Goal: Book appointment/travel/reservation

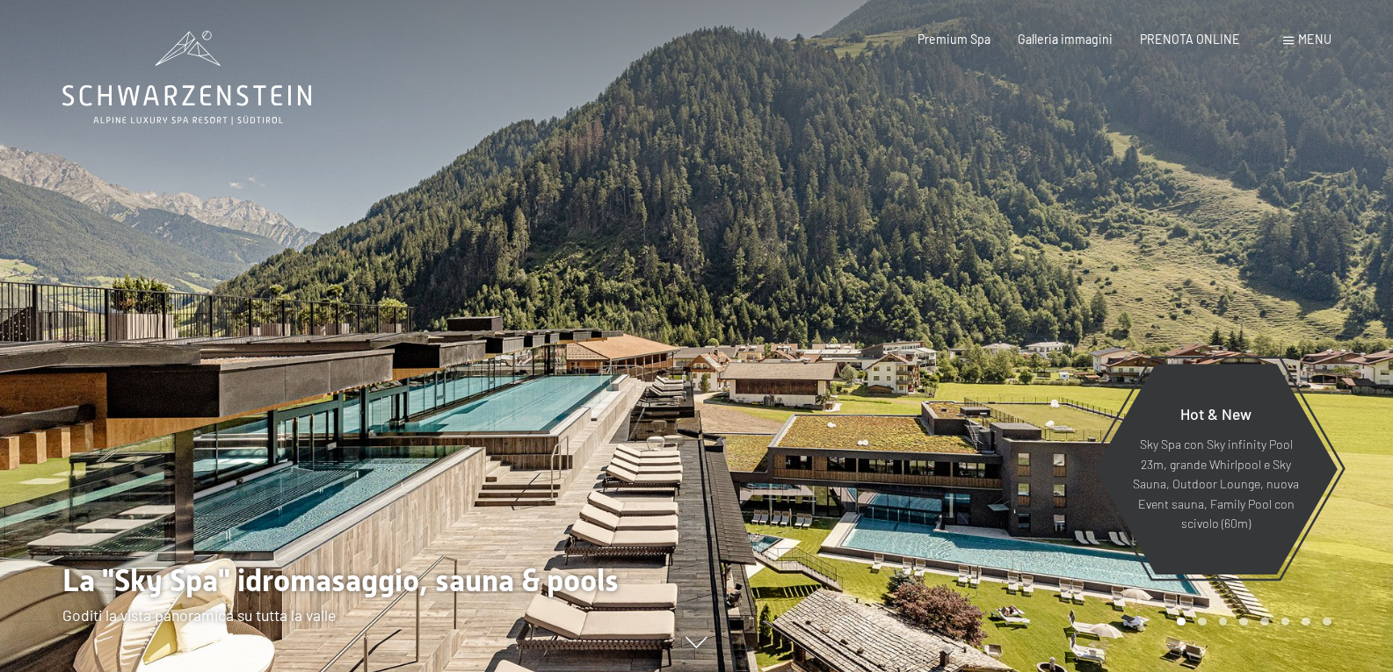
click at [1306, 41] on span "Menu" at bounding box center [1314, 39] width 33 height 15
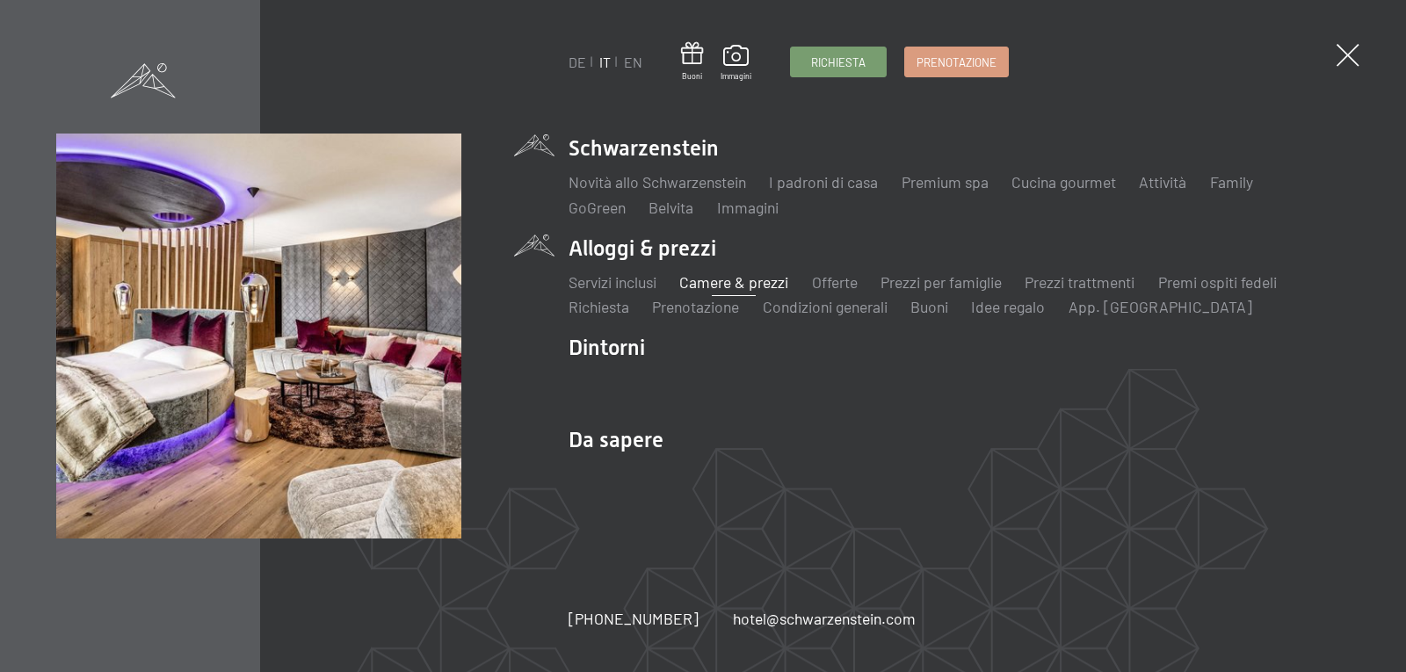
click at [739, 284] on link "Camere & prezzi" at bounding box center [733, 281] width 109 height 19
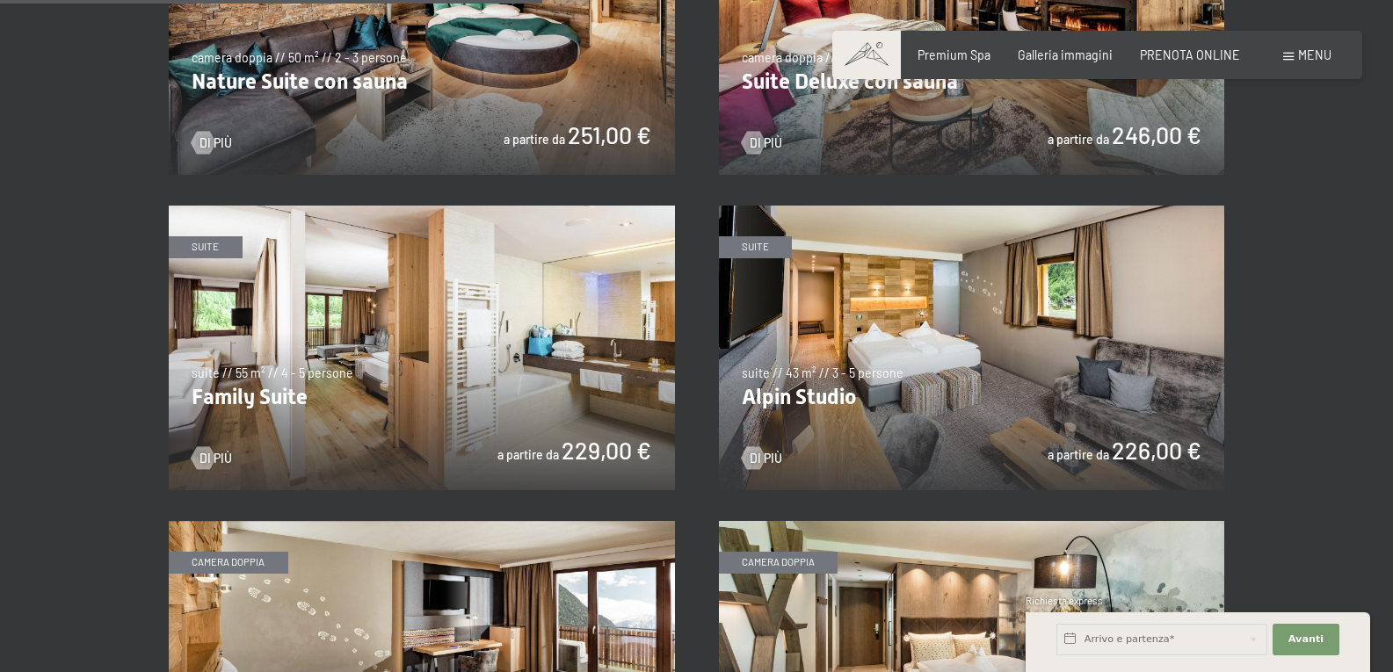
scroll to position [1933, 0]
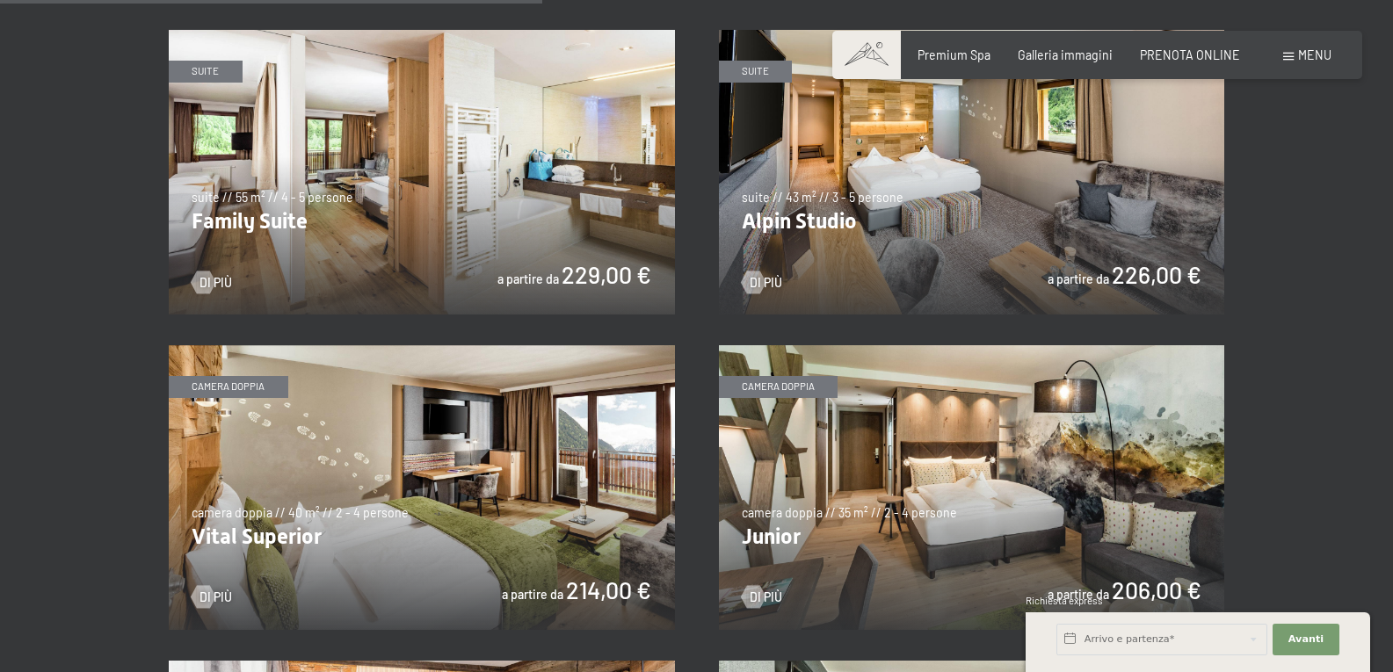
click at [496, 251] on img at bounding box center [422, 172] width 506 height 285
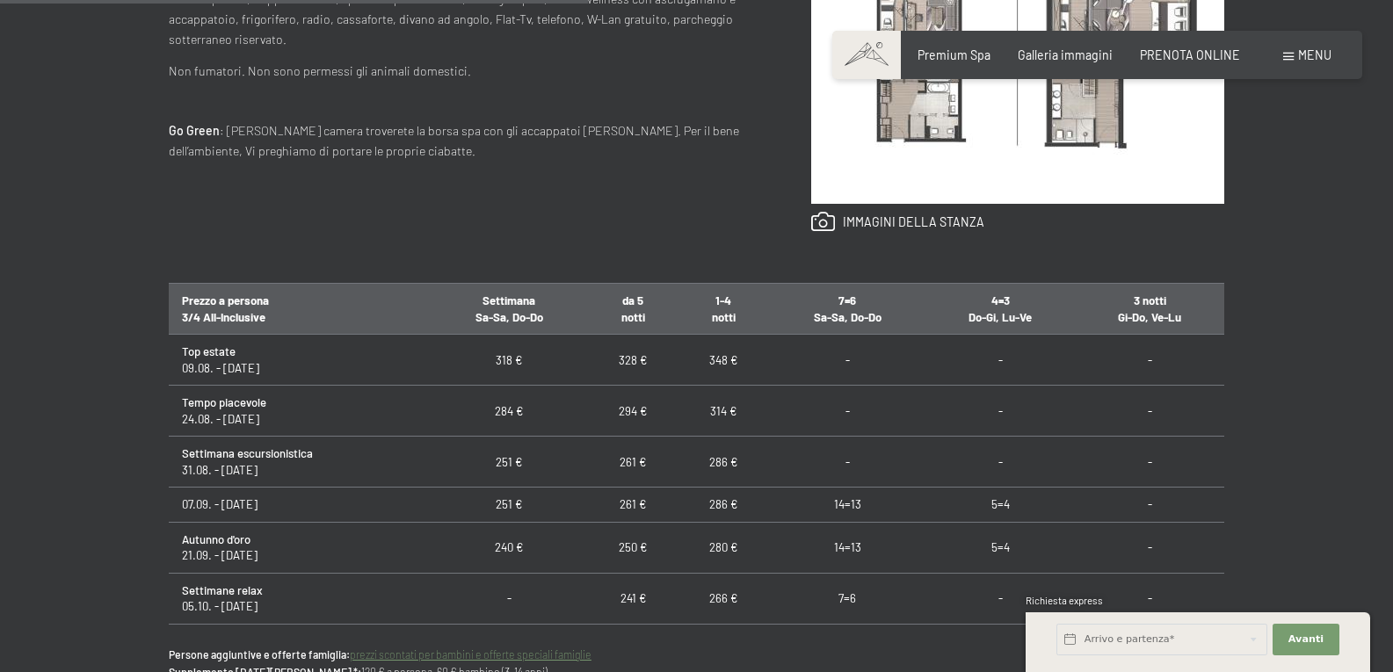
scroll to position [1055, 0]
